Goal: Check status: Check status

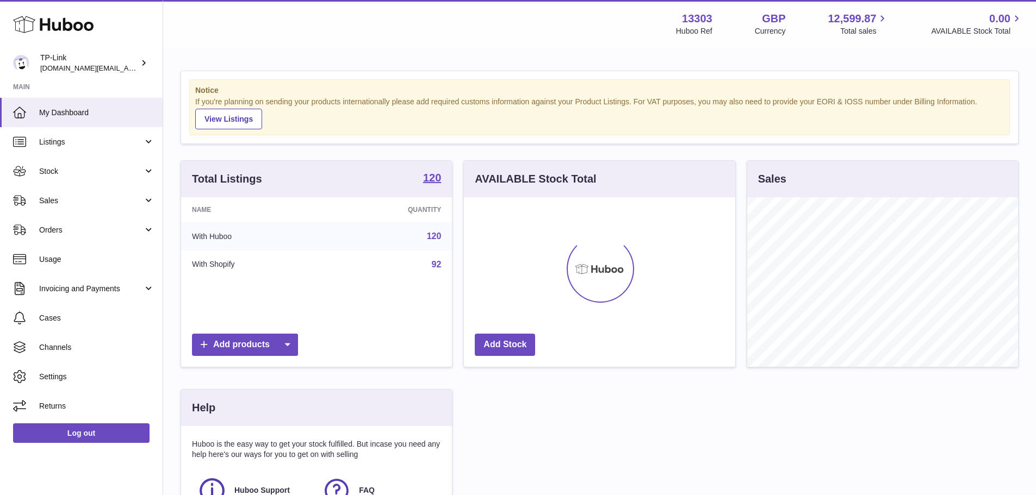
scroll to position [170, 271]
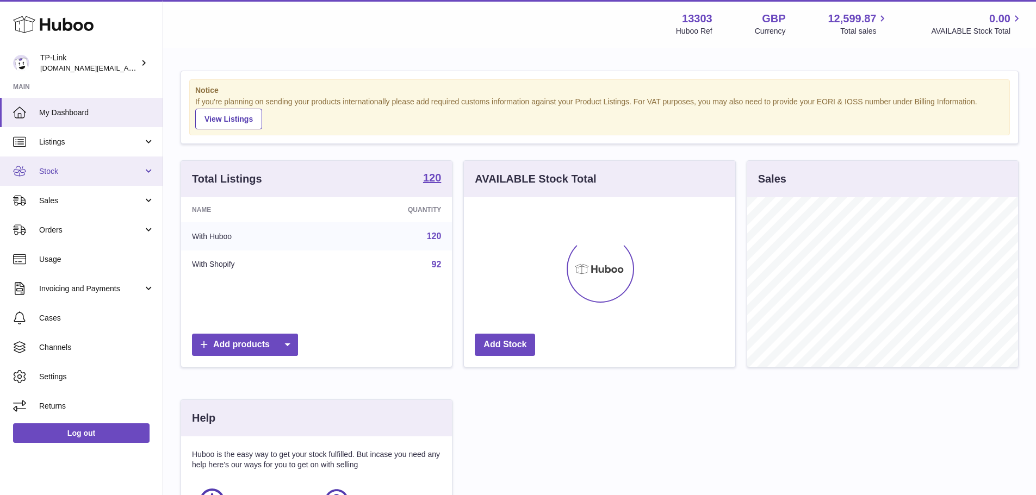
click at [95, 172] on span "Stock" at bounding box center [91, 171] width 104 height 10
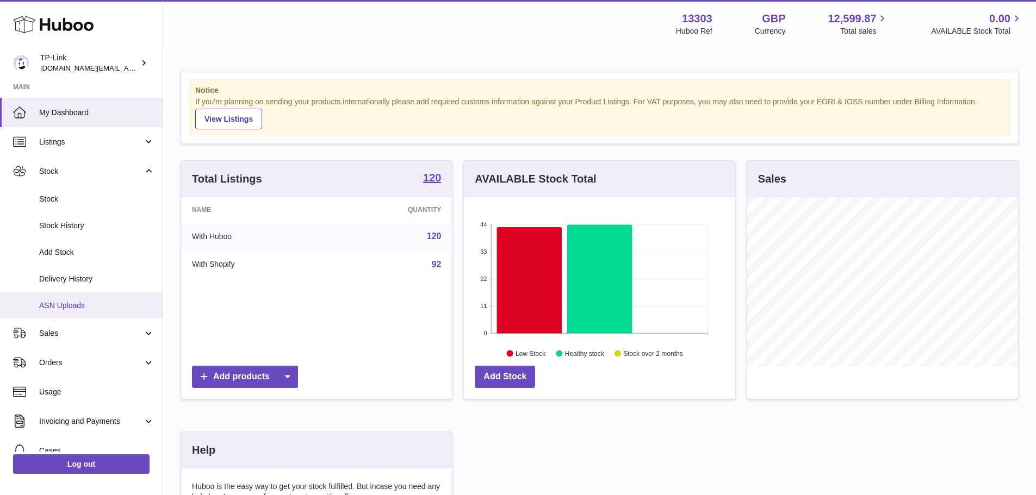
click at [78, 301] on span "ASN Uploads" at bounding box center [96, 306] width 115 height 10
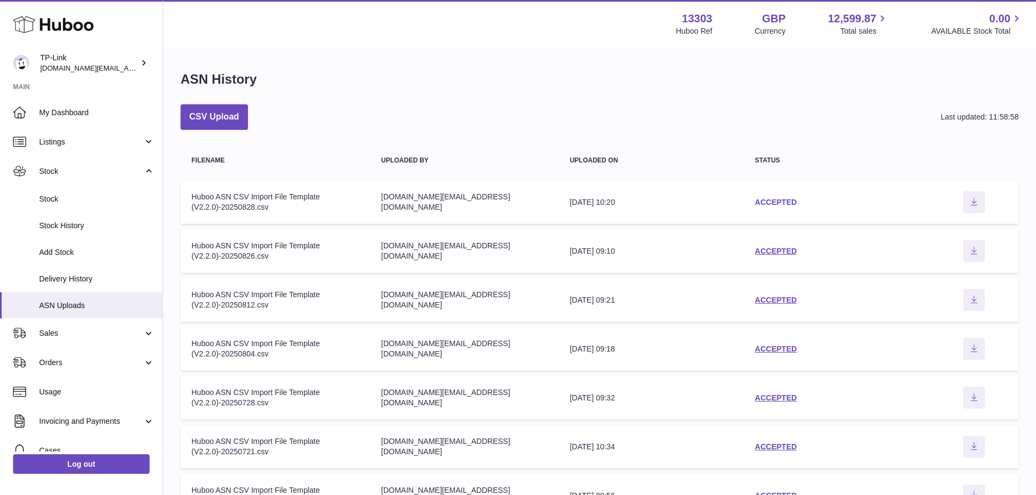
click at [773, 200] on link "ACCEPTED" at bounding box center [776, 202] width 42 height 9
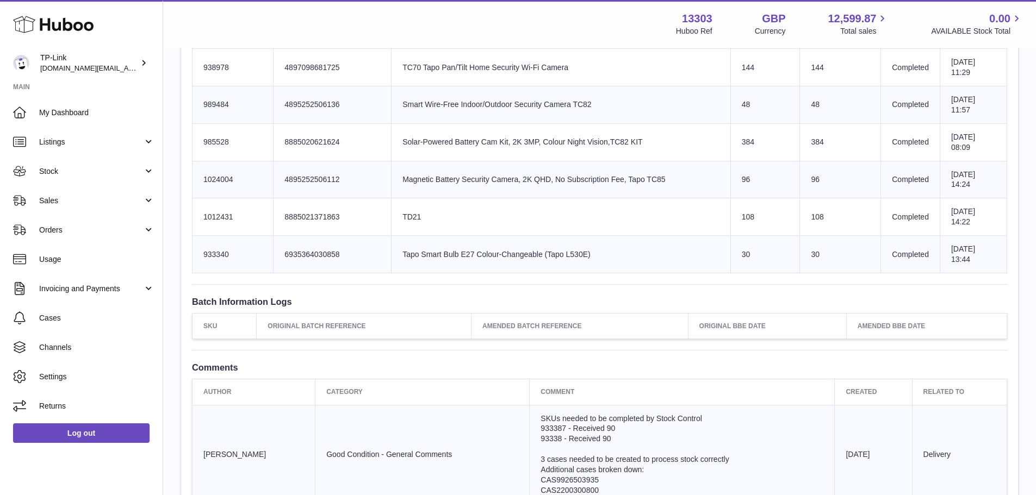
scroll to position [2719, 0]
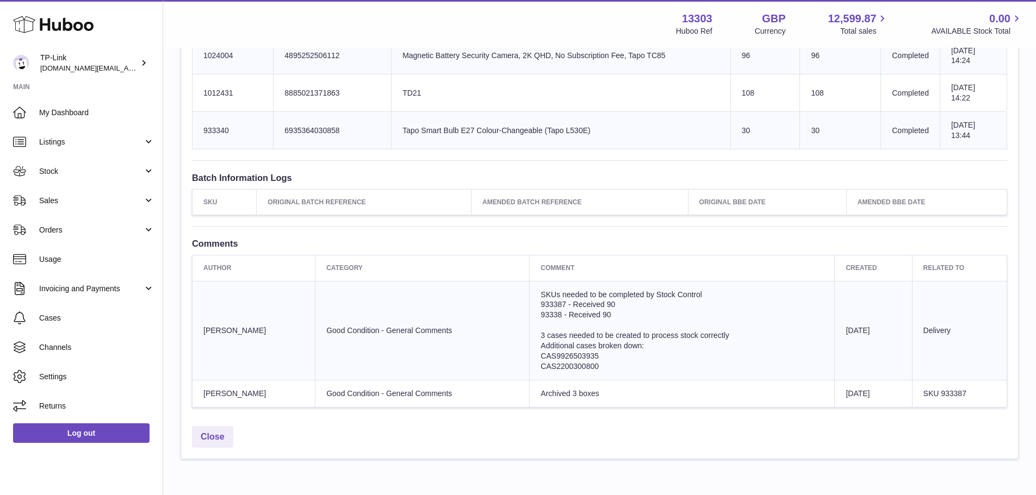
drag, startPoint x: 545, startPoint y: 310, endPoint x: 567, endPoint y: 315, distance: 22.3
click at [567, 315] on td "SKUs needed to be completed by Stock Control 933387 - Received 90 93338 - Recei…" at bounding box center [682, 330] width 305 height 99
click at [567, 315] on span "93338 - Received 90" at bounding box center [575, 314] width 70 height 9
drag, startPoint x: 559, startPoint y: 306, endPoint x: 572, endPoint y: 327, distance: 24.4
click at [572, 327] on td "SKUs needed to be completed by Stock Control 933387 - Received 90 93338 - Recei…" at bounding box center [682, 330] width 305 height 99
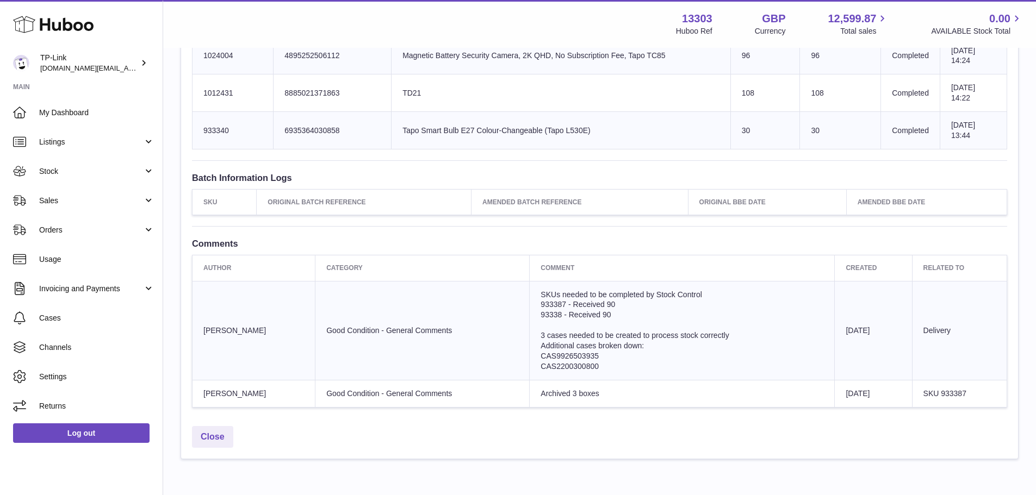
click at [572, 327] on td "SKUs needed to be completed by Stock Control 933387 - Received 90 93338 - Recei…" at bounding box center [682, 330] width 305 height 99
drag, startPoint x: 555, startPoint y: 336, endPoint x: 569, endPoint y: 360, distance: 28.3
click at [569, 360] on td "SKUs needed to be completed by Stock Control 933387 - Received 90 93338 - Recei…" at bounding box center [682, 330] width 305 height 99
click at [569, 355] on span "CAS9926503935" at bounding box center [569, 356] width 58 height 9
drag, startPoint x: 563, startPoint y: 344, endPoint x: 573, endPoint y: 360, distance: 19.3
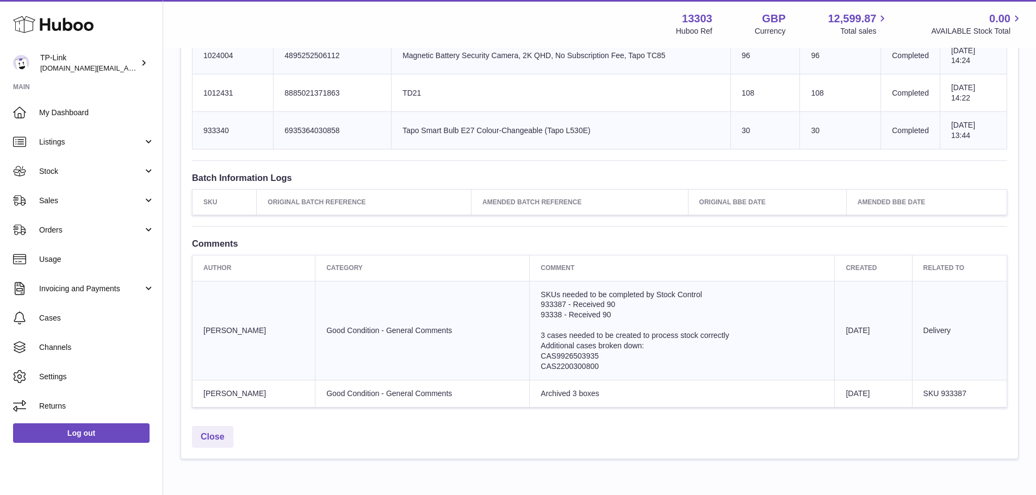
click at [573, 360] on td "SKUs needed to be completed by Stock Control 933387 - Received 90 93338 - Recei…" at bounding box center [682, 330] width 305 height 99
drag, startPoint x: 566, startPoint y: 342, endPoint x: 570, endPoint y: 356, distance: 14.8
click at [570, 356] on td "SKUs needed to be completed by Stock Control 933387 - Received 90 93338 - Recei…" at bounding box center [682, 330] width 305 height 99
click at [570, 356] on span "CAS9926503935" at bounding box center [569, 356] width 58 height 9
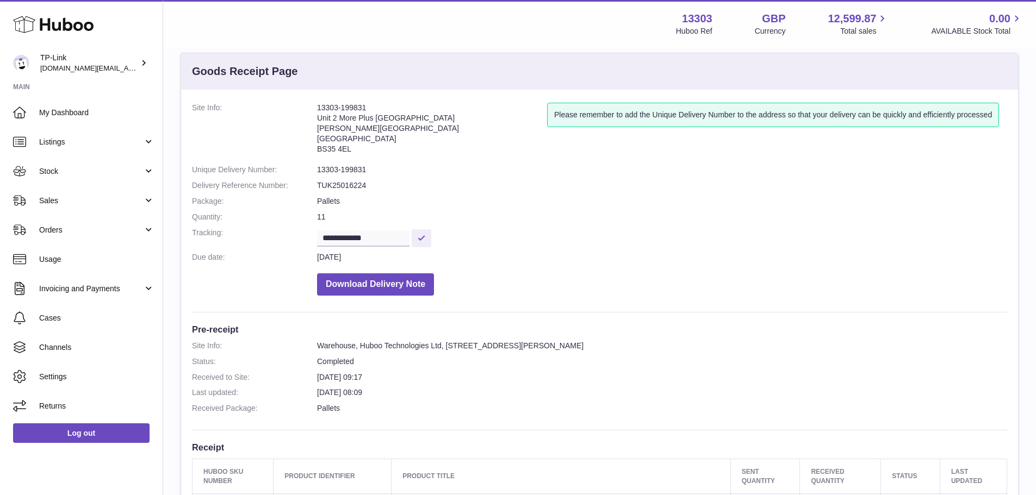
scroll to position [0, 0]
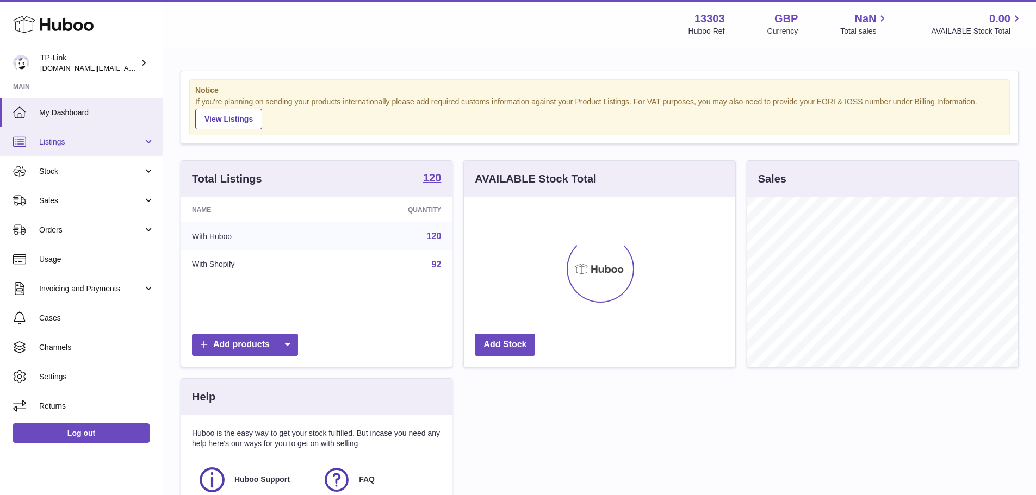
scroll to position [170, 271]
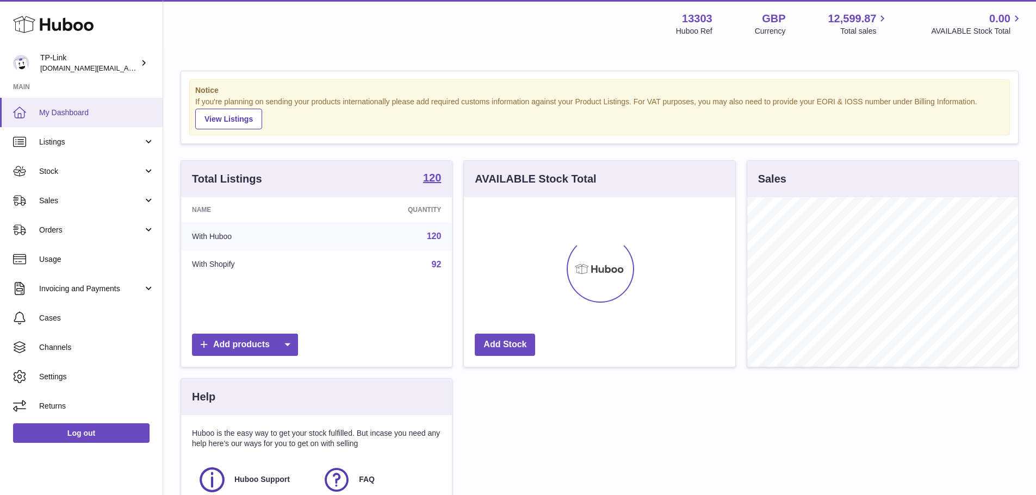
click at [91, 115] on span "My Dashboard" at bounding box center [96, 113] width 115 height 10
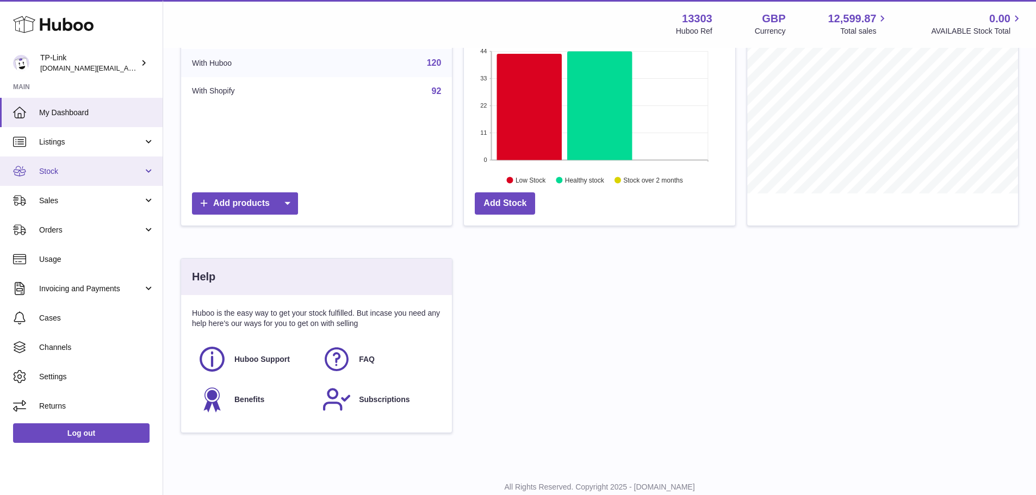
scroll to position [154, 0]
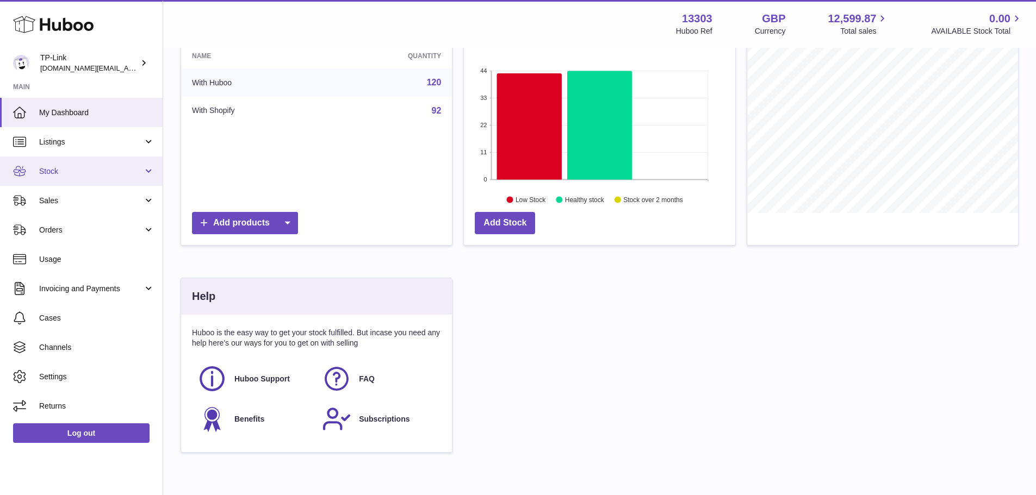
click at [123, 169] on span "Stock" at bounding box center [91, 171] width 104 height 10
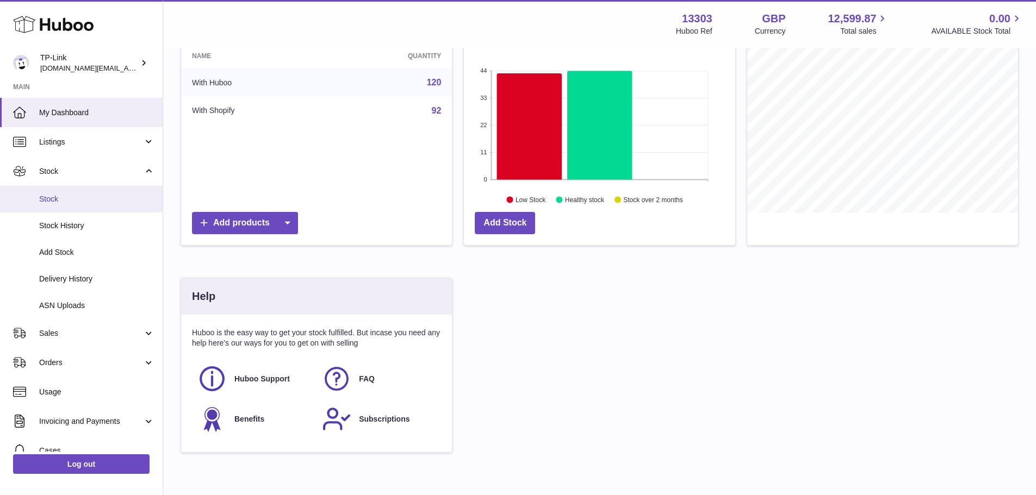
click at [117, 196] on span "Stock" at bounding box center [96, 199] width 115 height 10
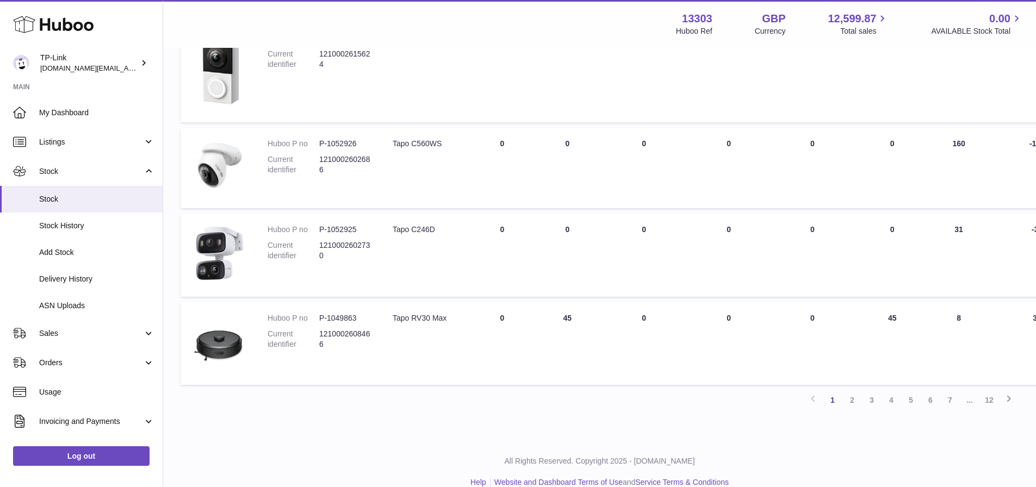
scroll to position [780, 0]
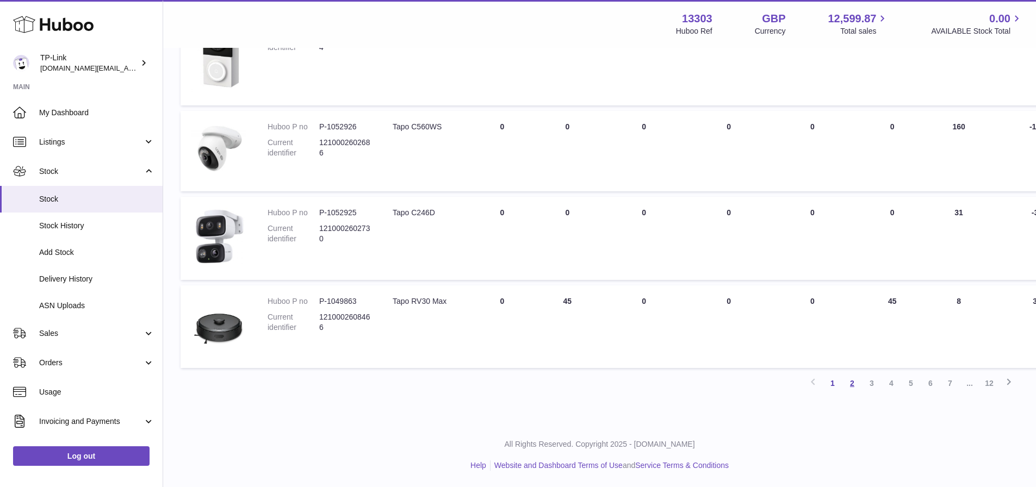
click at [849, 381] on link "2" at bounding box center [852, 384] width 20 height 20
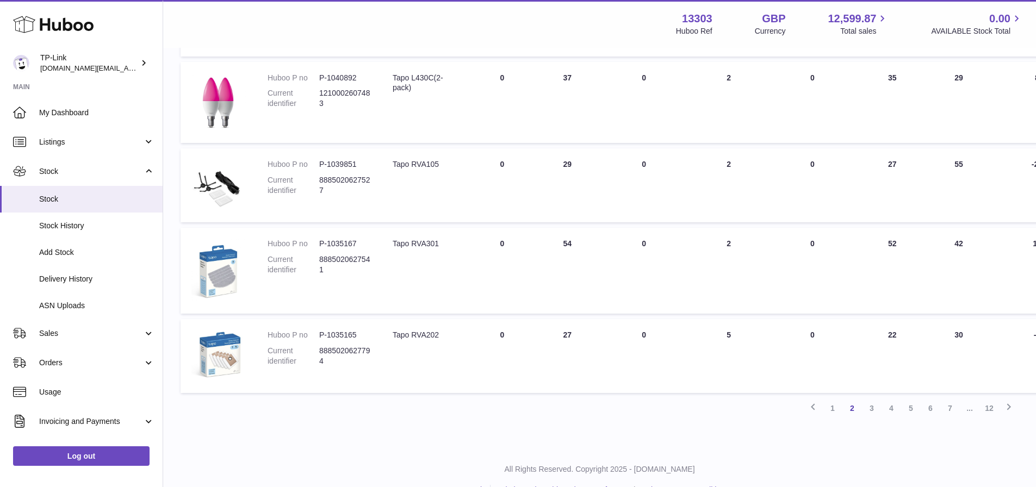
scroll to position [878, 0]
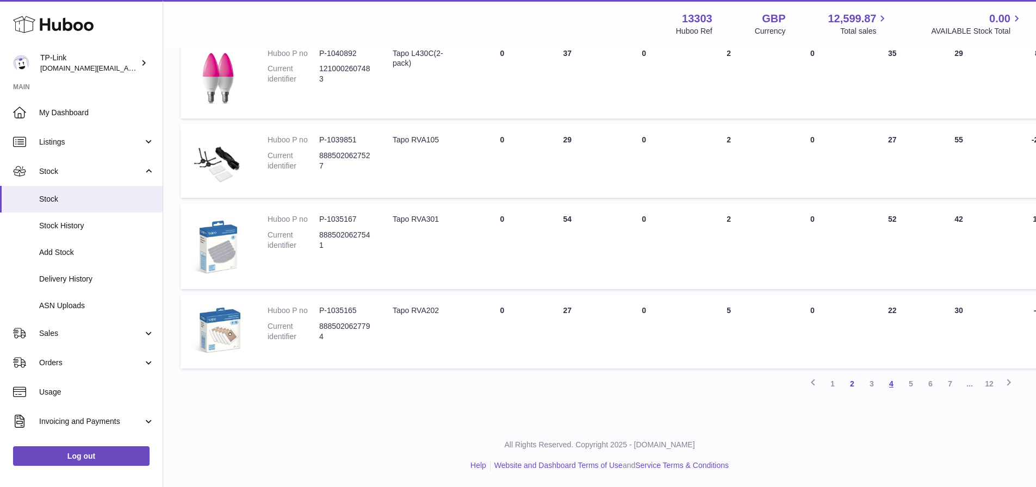
click at [896, 383] on link "4" at bounding box center [891, 384] width 20 height 20
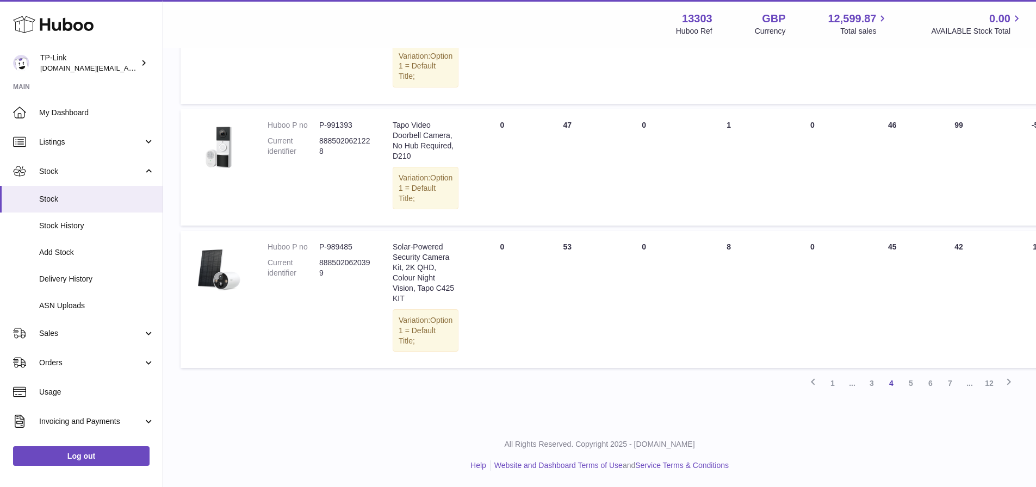
scroll to position [1086, 0]
